Goal: Task Accomplishment & Management: Manage account settings

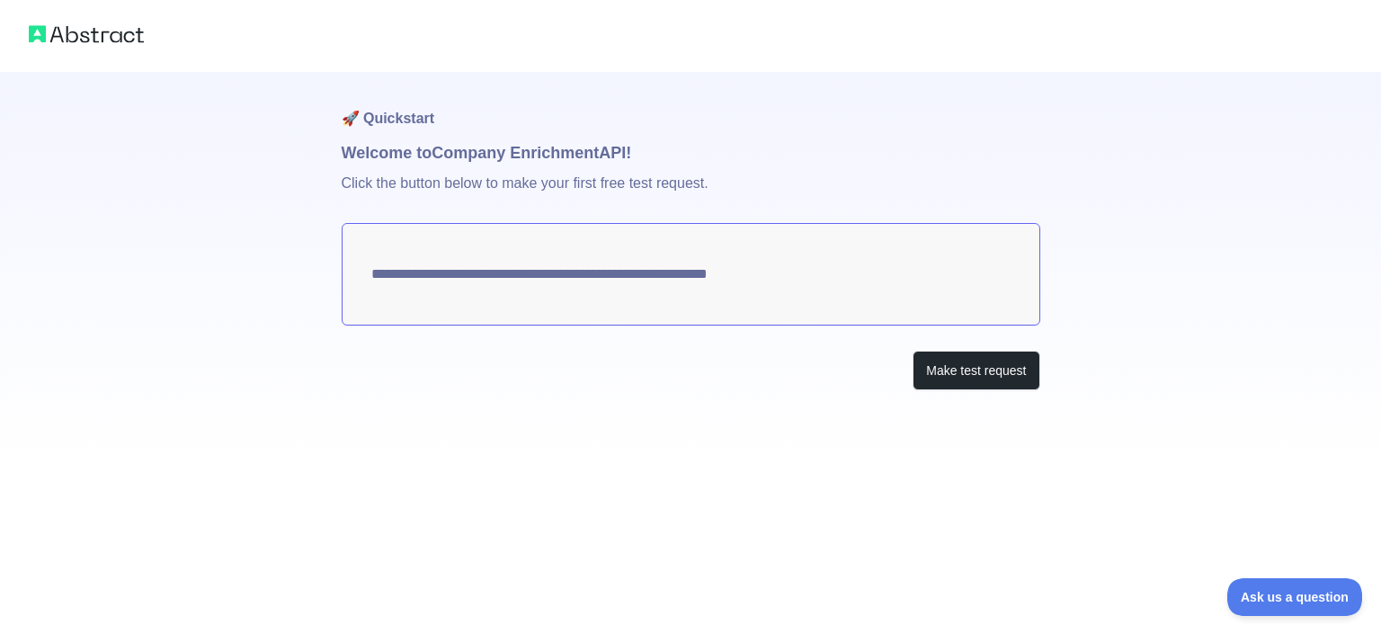
click at [806, 268] on textarea "**********" at bounding box center [691, 274] width 699 height 102
click at [927, 377] on button "Make test request" at bounding box center [976, 371] width 127 height 40
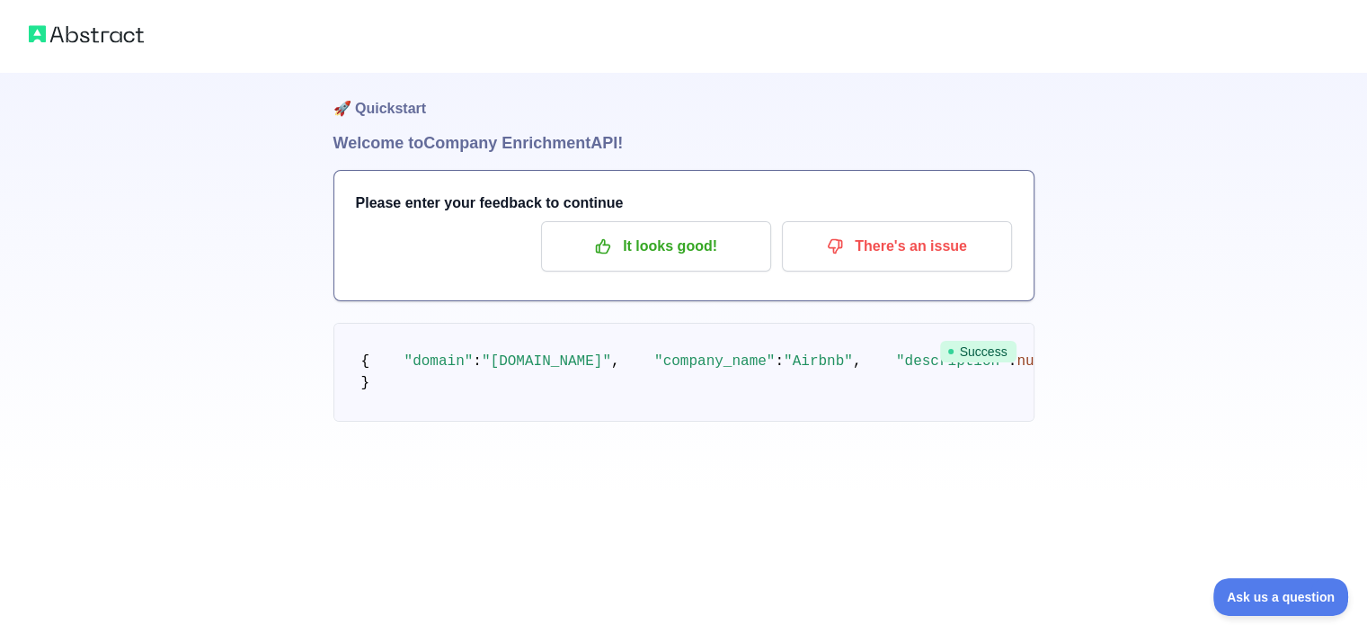
scroll to position [9, 0]
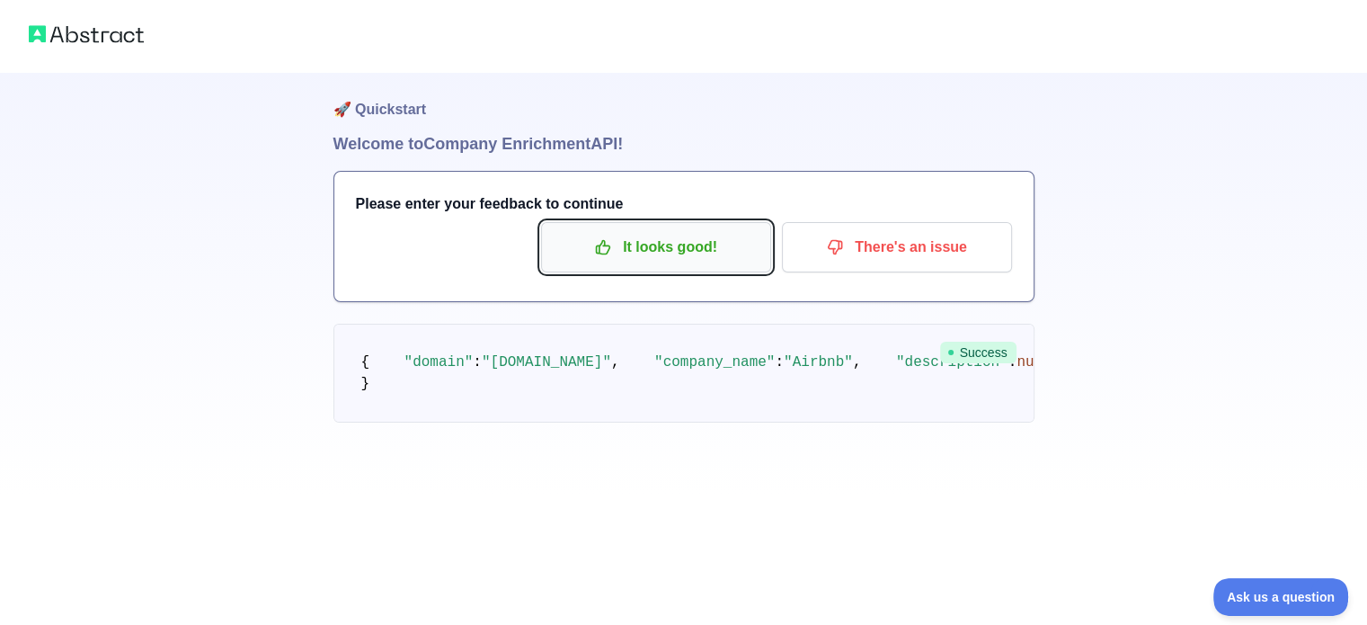
click at [723, 229] on button "It looks good!" at bounding box center [656, 247] width 230 height 50
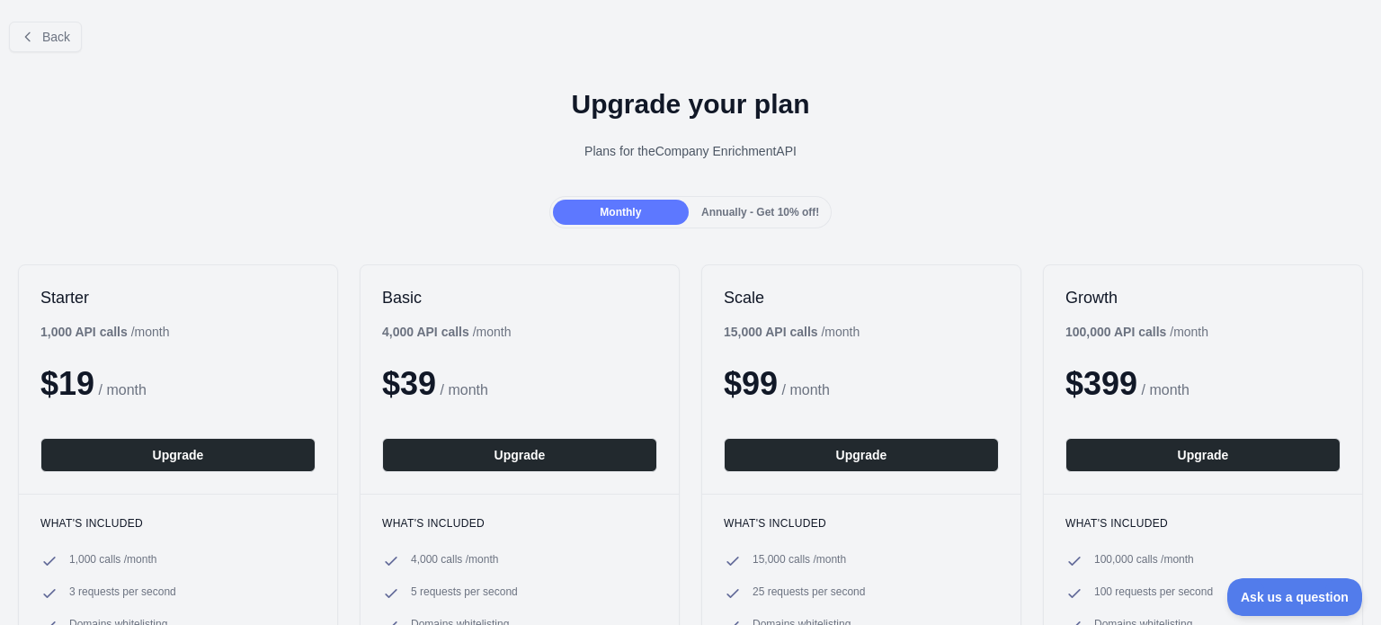
drag, startPoint x: 1380, startPoint y: 153, endPoint x: 1372, endPoint y: 179, distance: 27.3
click at [1367, 179] on html "Open sidebar Open sidebar ... ... ... Invite users View notifications Open user…" at bounding box center [690, 312] width 1381 height 625
click at [36, 49] on button "Back" at bounding box center [45, 37] width 73 height 31
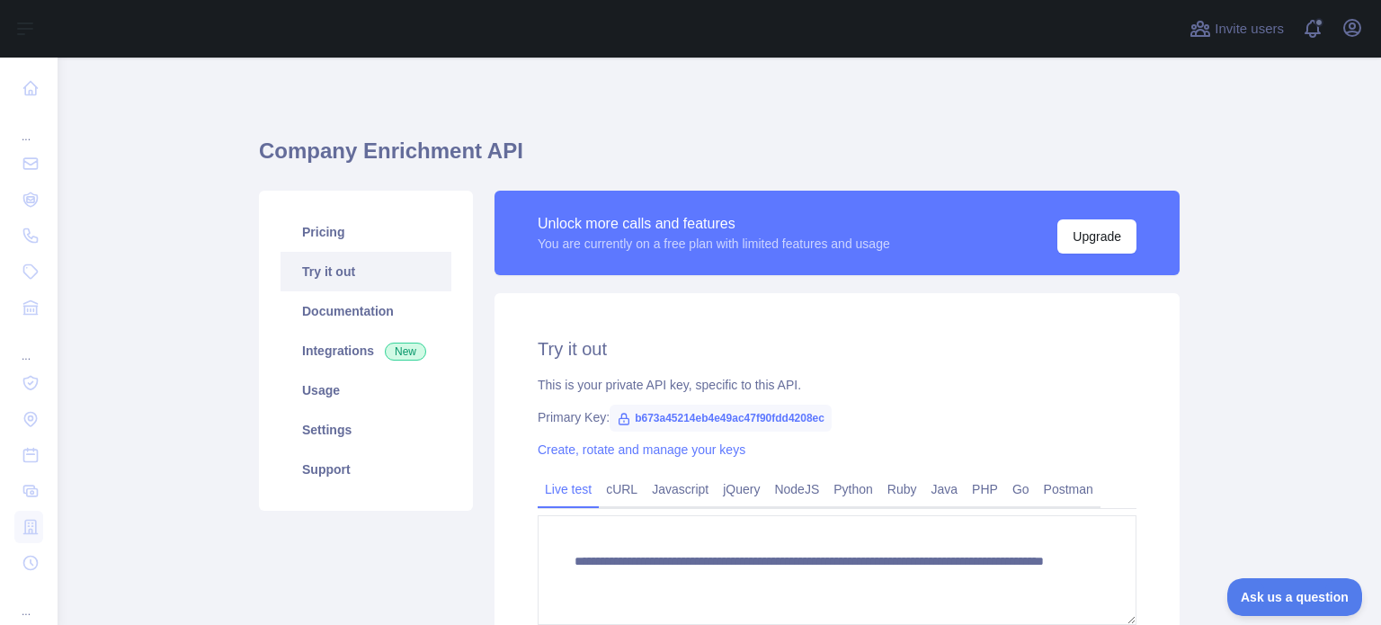
drag, startPoint x: 1380, startPoint y: 275, endPoint x: 1369, endPoint y: 373, distance: 98.6
click at [1367, 373] on html "**********" at bounding box center [690, 312] width 1381 height 625
click at [748, 423] on span "b673a45214eb4e49ac47f90fdd4208ec" at bounding box center [721, 418] width 222 height 27
drag, startPoint x: 620, startPoint y: 422, endPoint x: 824, endPoint y: 420, distance: 203.2
click at [824, 420] on div "Primary Key: b673a45214eb4e49ac47f90fdd4208ec" at bounding box center [837, 417] width 599 height 18
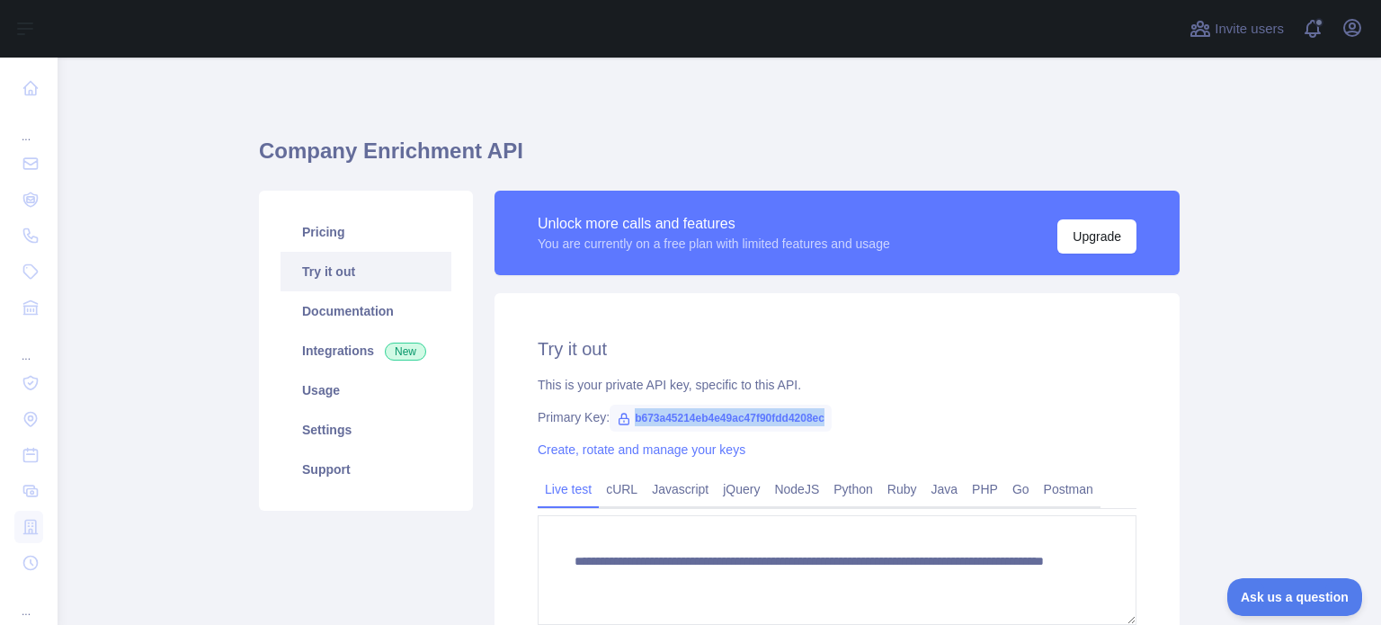
copy span "b673a45214eb4e49ac47f90fdd4208ec"
click at [1027, 402] on div "**********" at bounding box center [836, 507] width 685 height 428
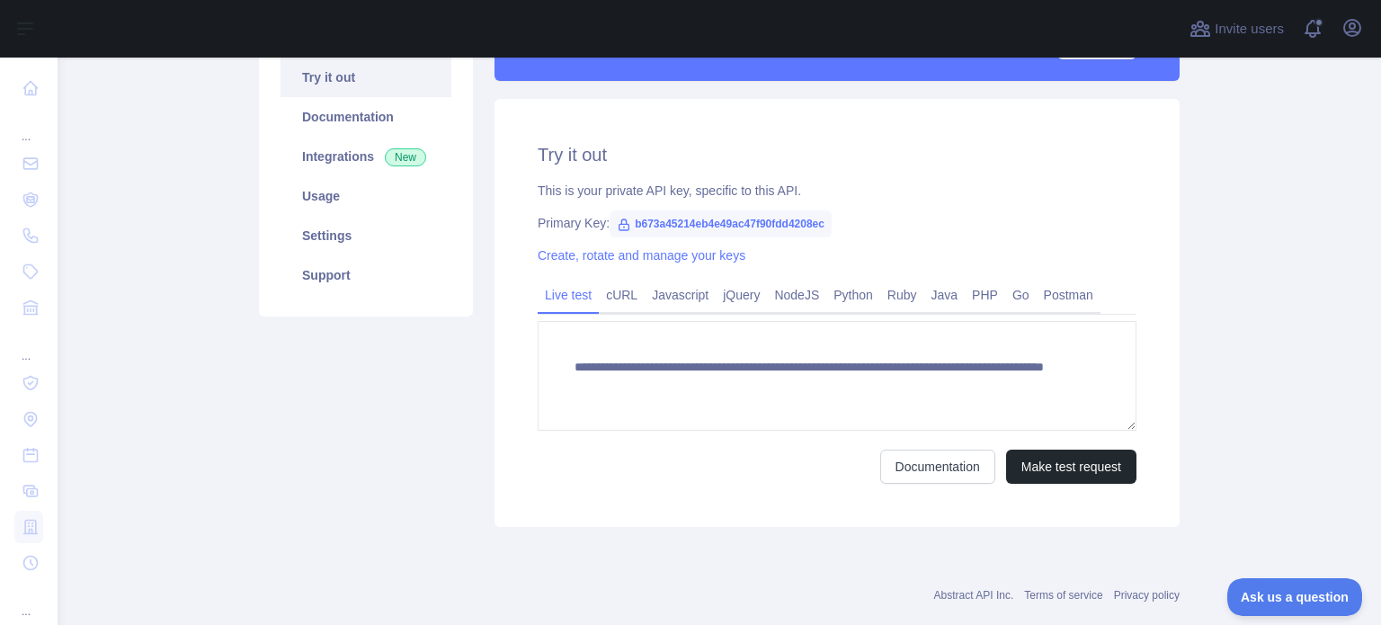
scroll to position [191, 0]
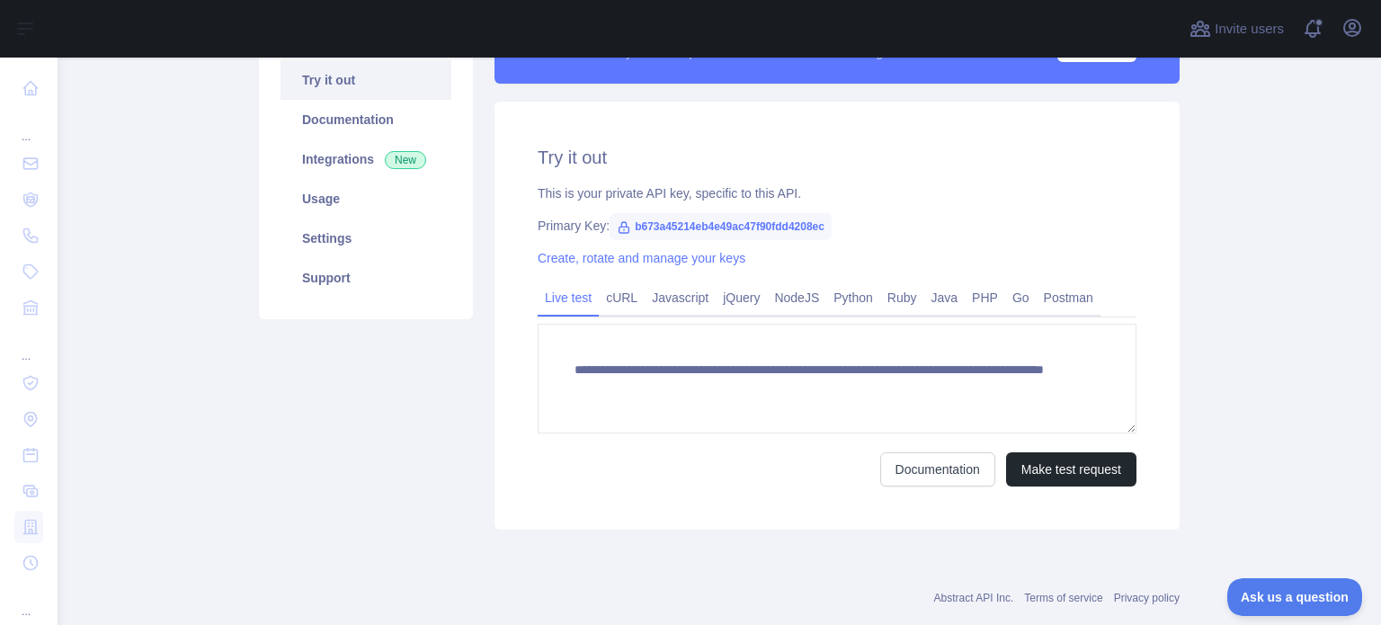
click at [687, 228] on span "b673a45214eb4e49ac47f90fdd4208ec" at bounding box center [721, 226] width 222 height 27
click at [617, 228] on icon at bounding box center [624, 227] width 14 height 14
drag, startPoint x: 625, startPoint y: 227, endPoint x: 812, endPoint y: 227, distance: 187.0
click at [812, 227] on span "b673a45214eb4e49ac47f90fdd4208ec" at bounding box center [721, 226] width 222 height 27
copy span "b673a45214eb4e49ac47f90fdd4208e"
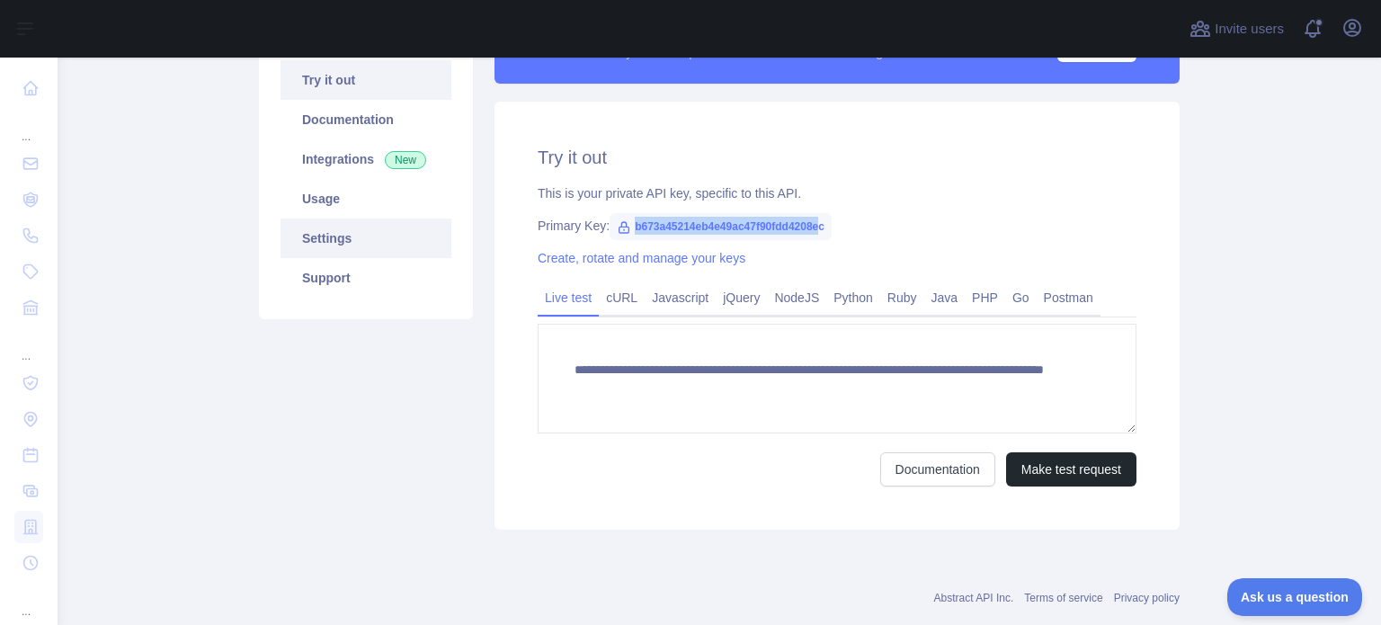
click at [405, 250] on link "Settings" at bounding box center [366, 238] width 171 height 40
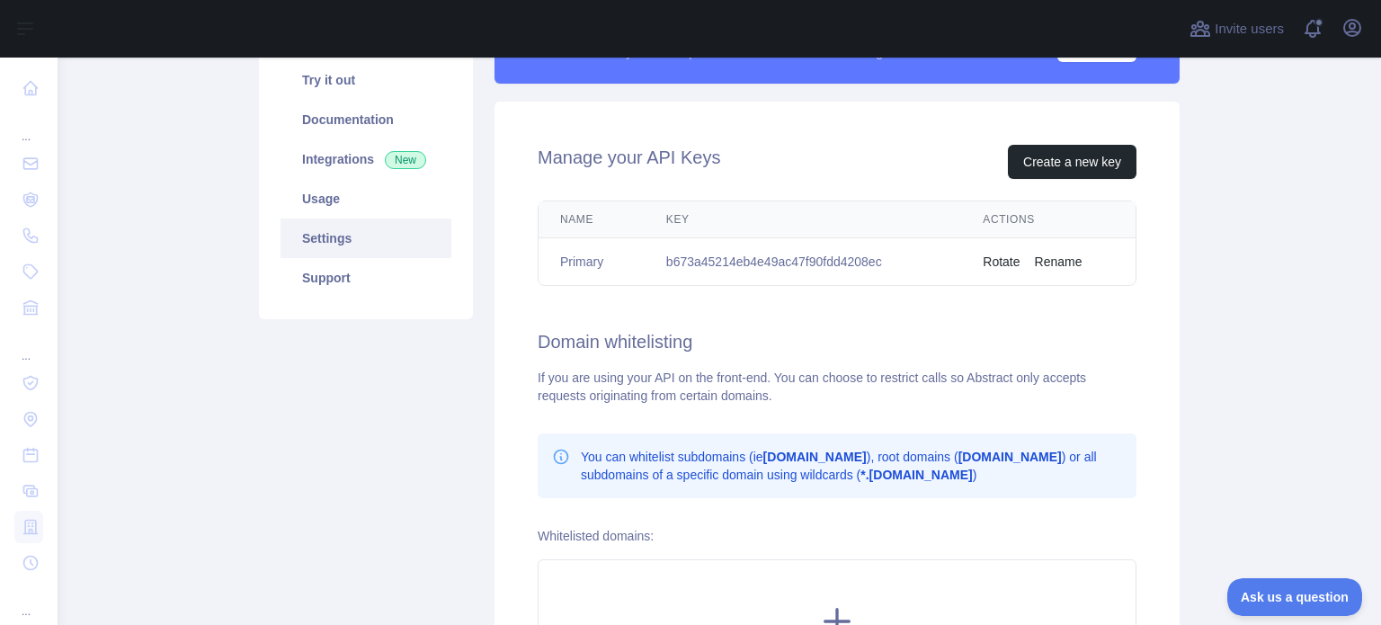
click at [788, 218] on th "Key" at bounding box center [803, 219] width 316 height 37
drag, startPoint x: 1310, startPoint y: 245, endPoint x: 1310, endPoint y: 263, distance: 18.0
click at [1310, 263] on main "Company Enrichment API Pricing Try it out Documentation Integrations New Usage …" at bounding box center [719, 341] width 1323 height 567
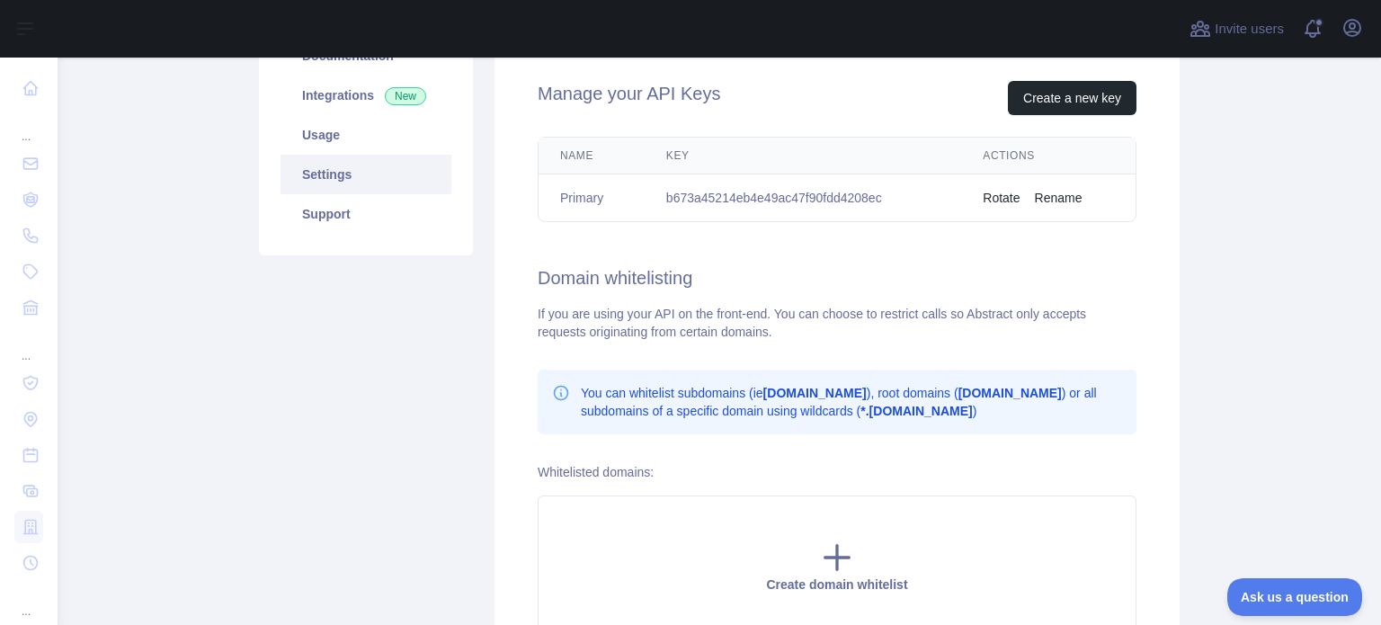
scroll to position [254, 0]
click at [1075, 96] on button "Create a new key" at bounding box center [1072, 100] width 129 height 34
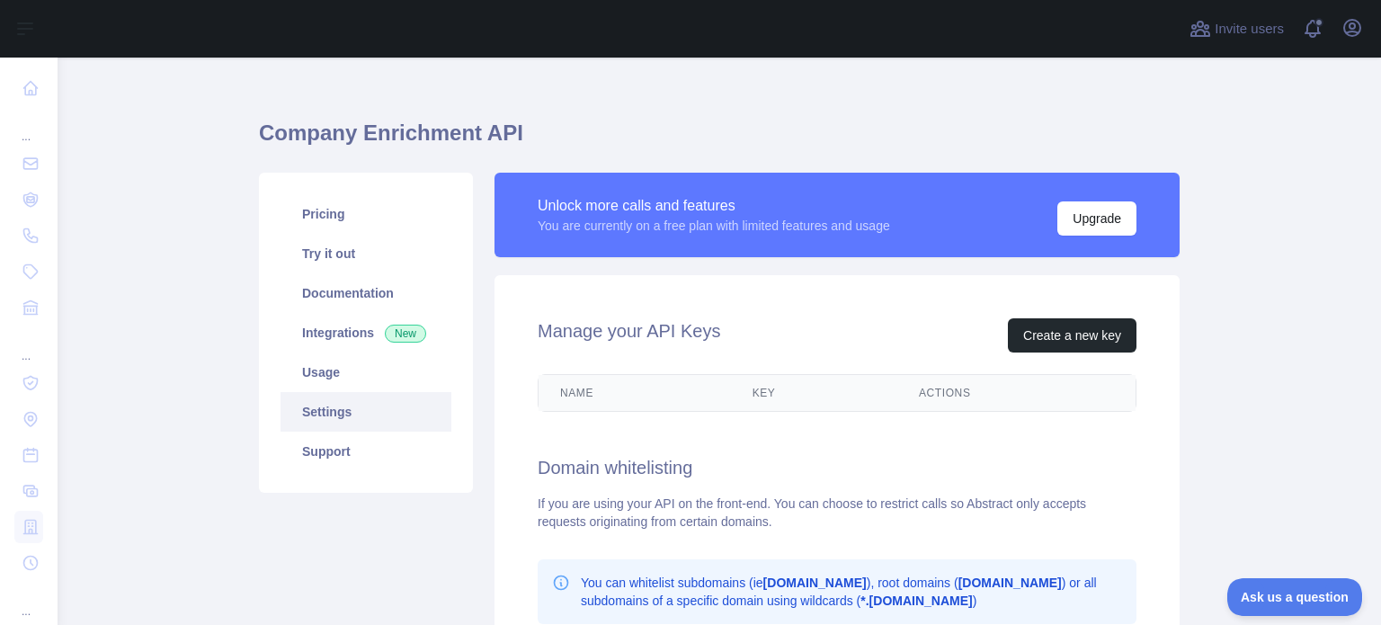
scroll to position [254, 0]
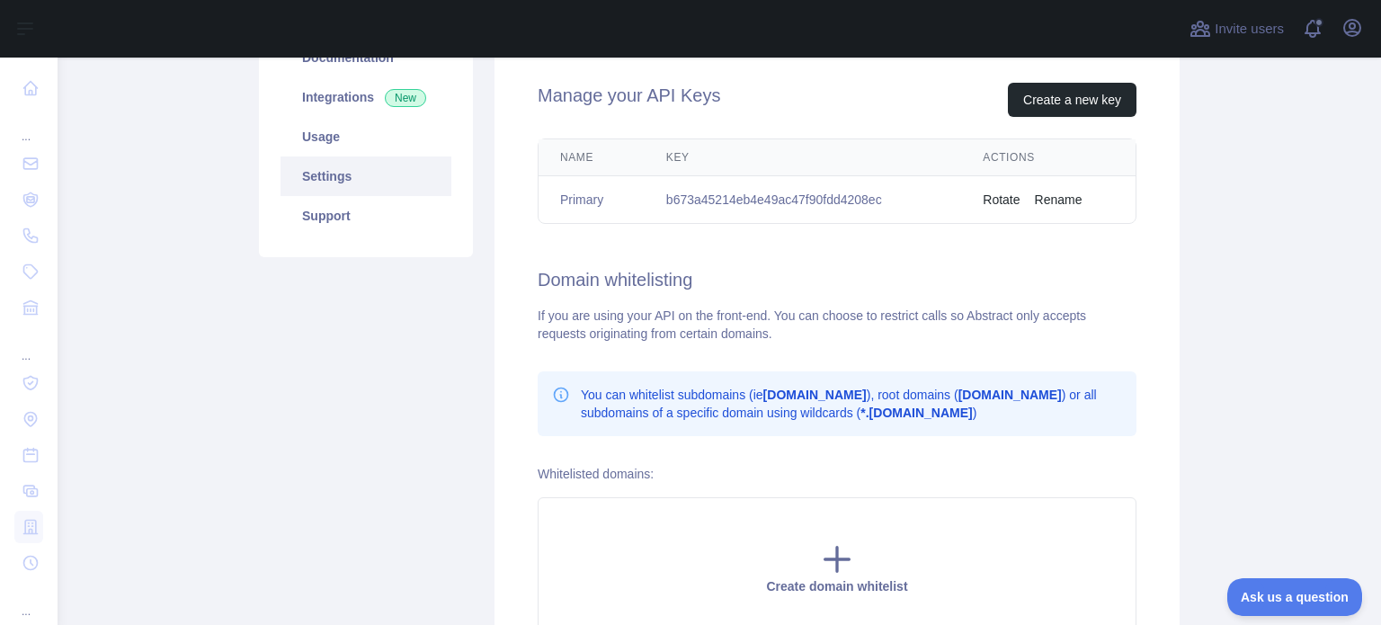
click at [732, 209] on td "b673a45214eb4e49ac47f90fdd4208ec" at bounding box center [803, 200] width 316 height 48
copy td "b673a45214eb4e49ac47f90fdd4208ec"
